Goal: Transaction & Acquisition: Download file/media

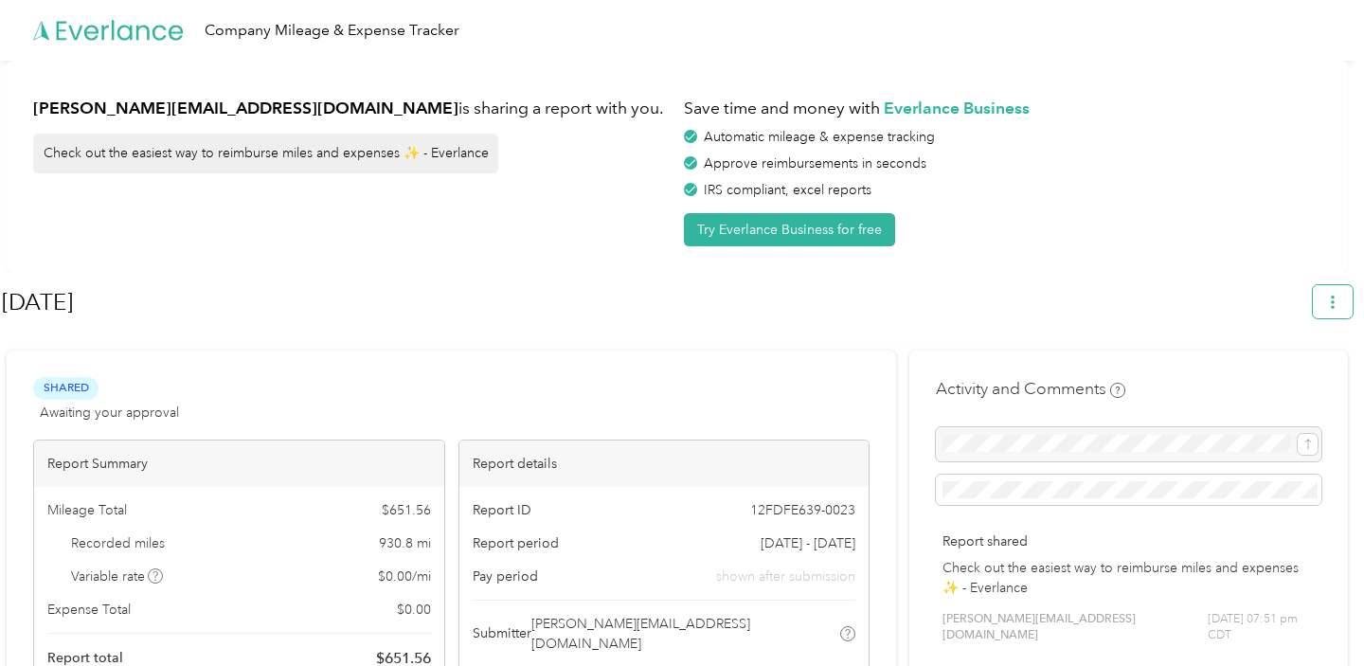
click at [1339, 301] on icon "button" at bounding box center [1332, 301] width 13 height 13
click at [1273, 382] on span "Download" at bounding box center [1288, 392] width 63 height 20
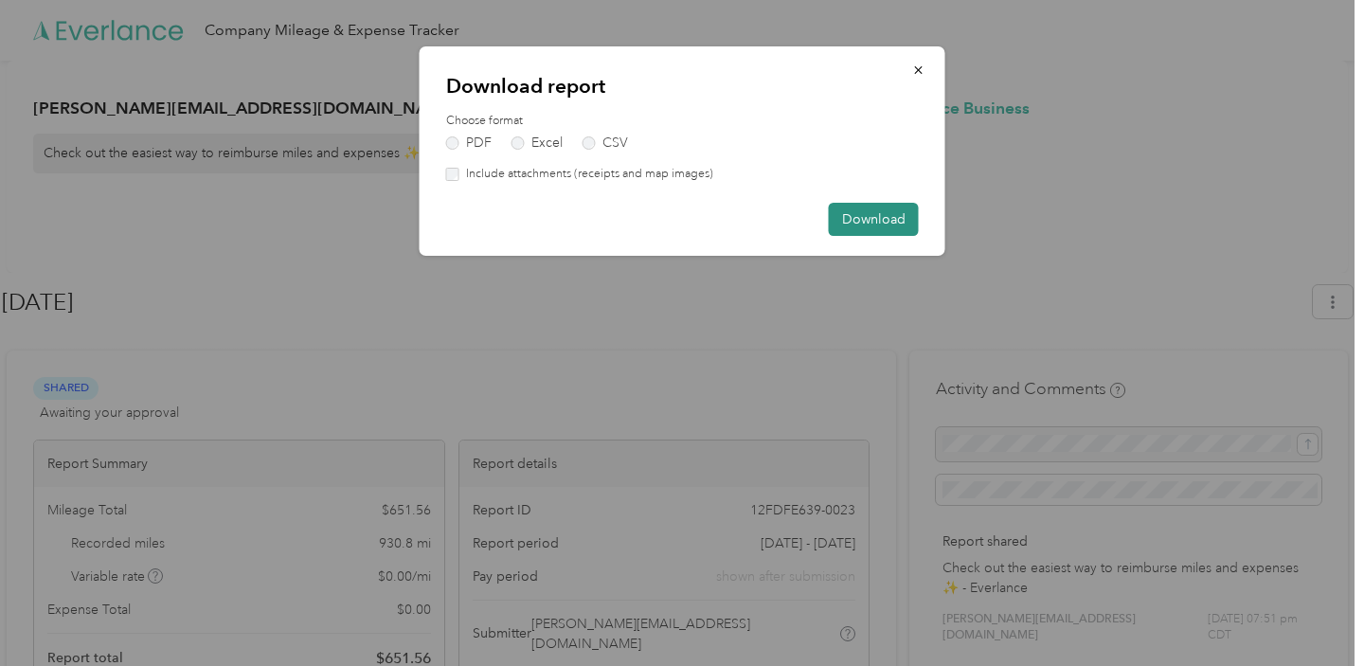
click at [885, 217] on button "Download" at bounding box center [874, 219] width 90 height 33
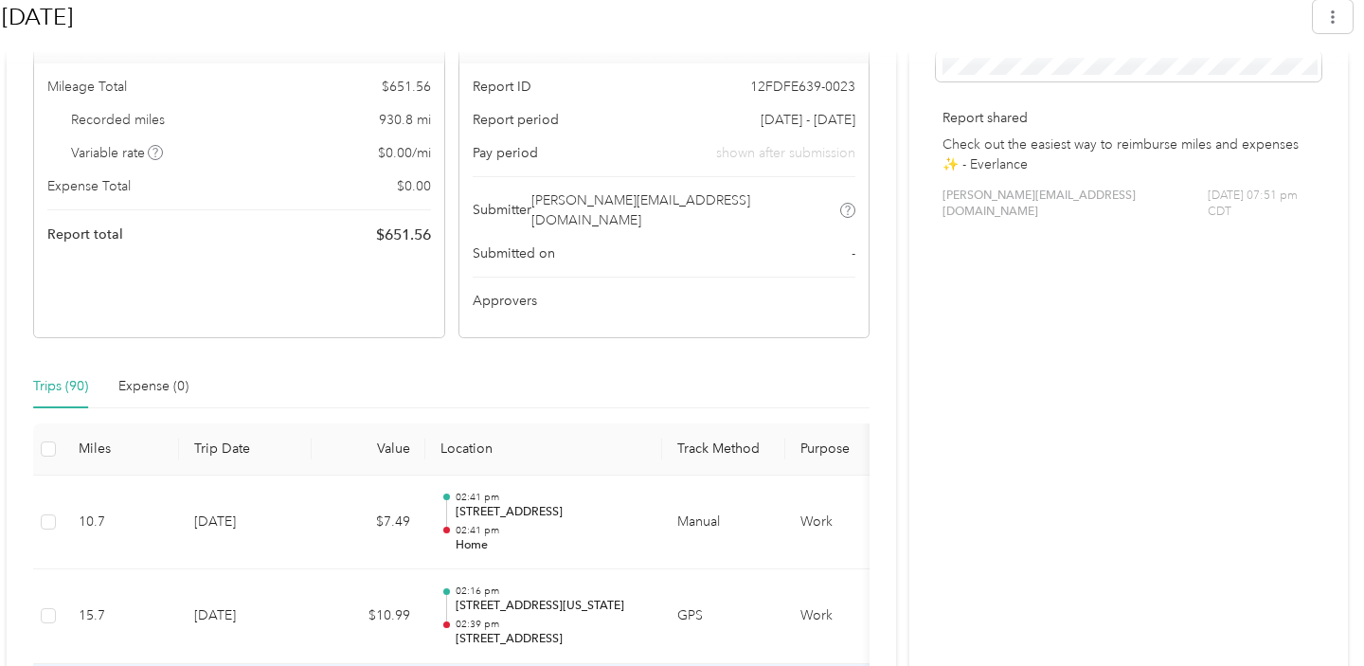
scroll to position [400, 0]
